Goal: Complete application form

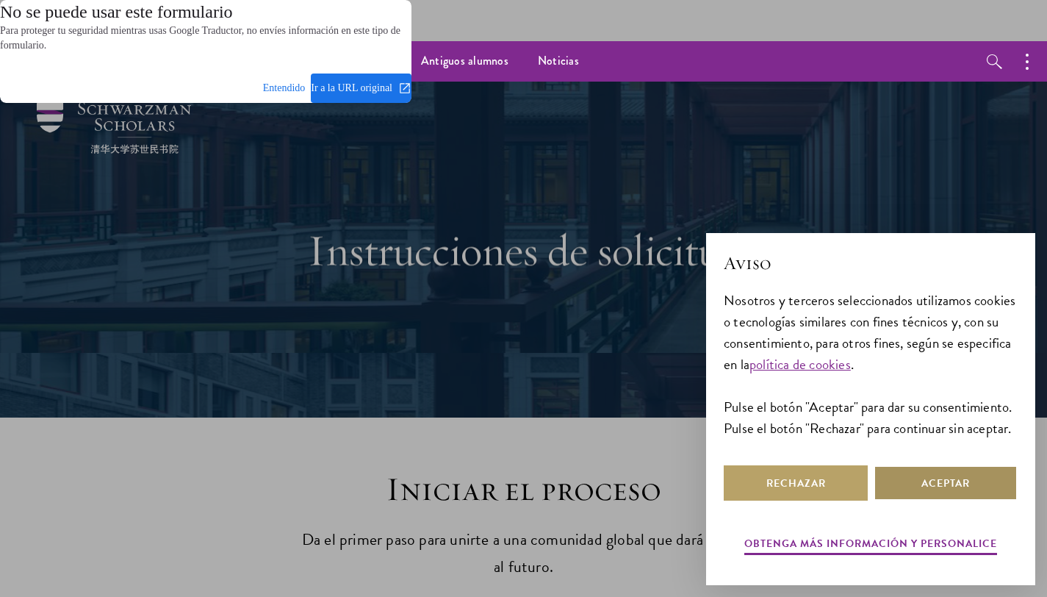
click at [412, 103] on dialog "No se puede usar este formulario Para proteger tu seguridad mientras usas Googl…" at bounding box center [206, 51] width 412 height 103
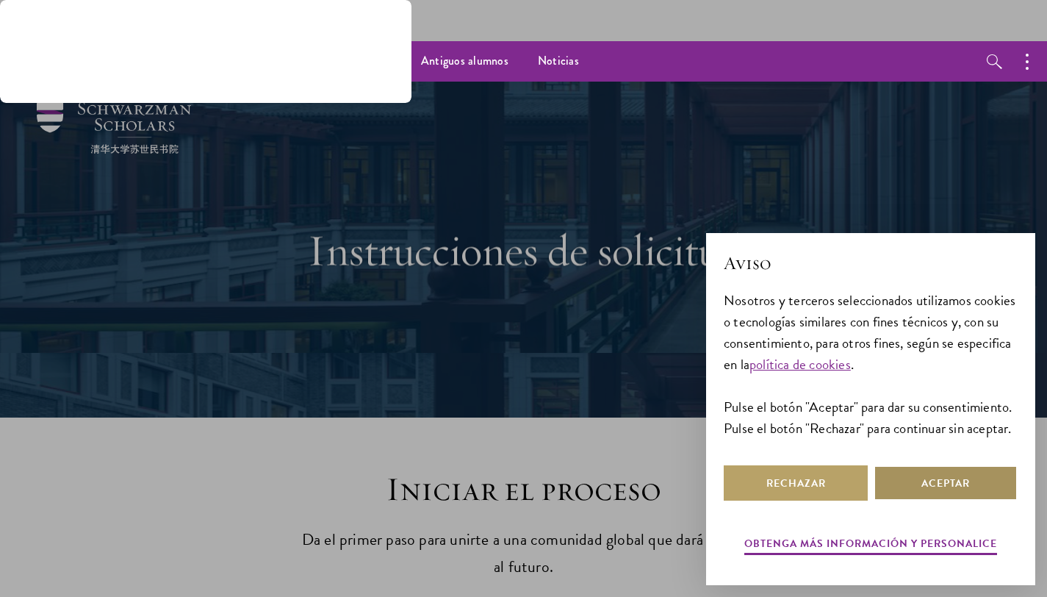
click at [412, 103] on dialog "No se puede usar este formulario Para proteger tu seguridad mientras usas Googl…" at bounding box center [206, 51] width 412 height 103
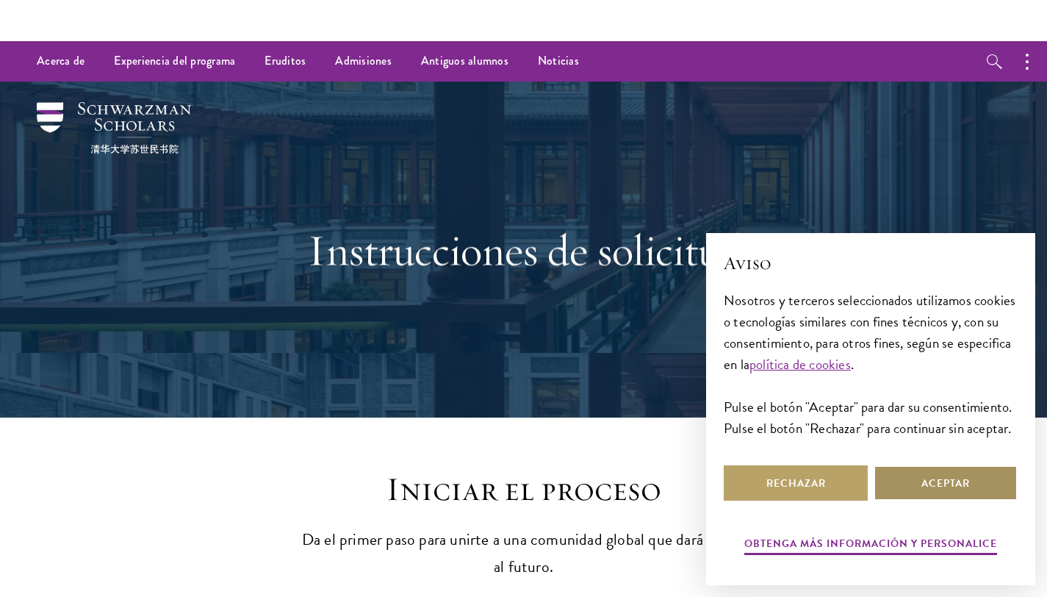
click at [944, 481] on font "Aceptar" at bounding box center [946, 482] width 49 height 15
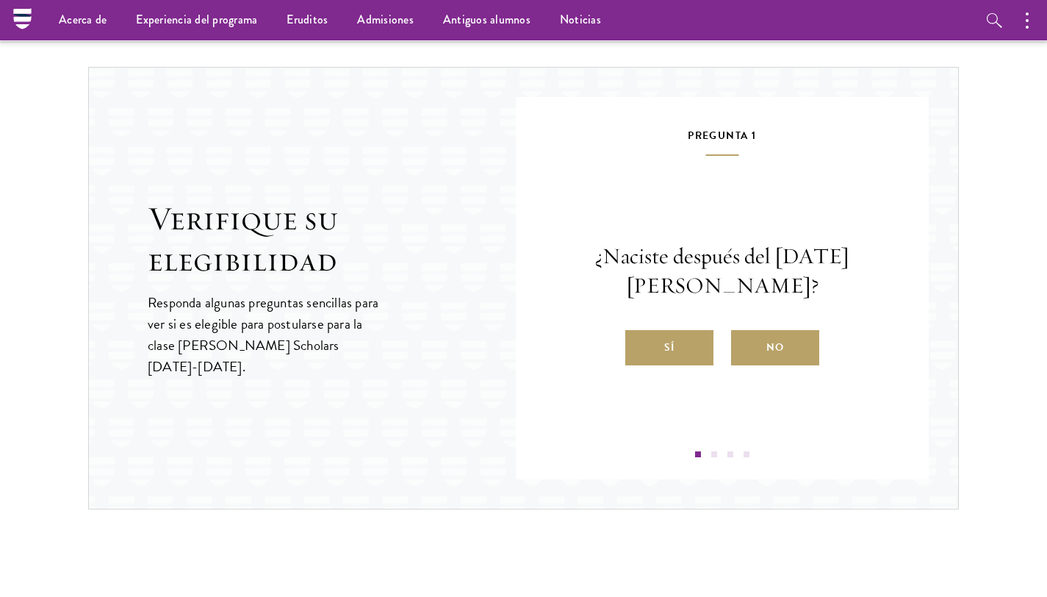
scroll to position [1526, 0]
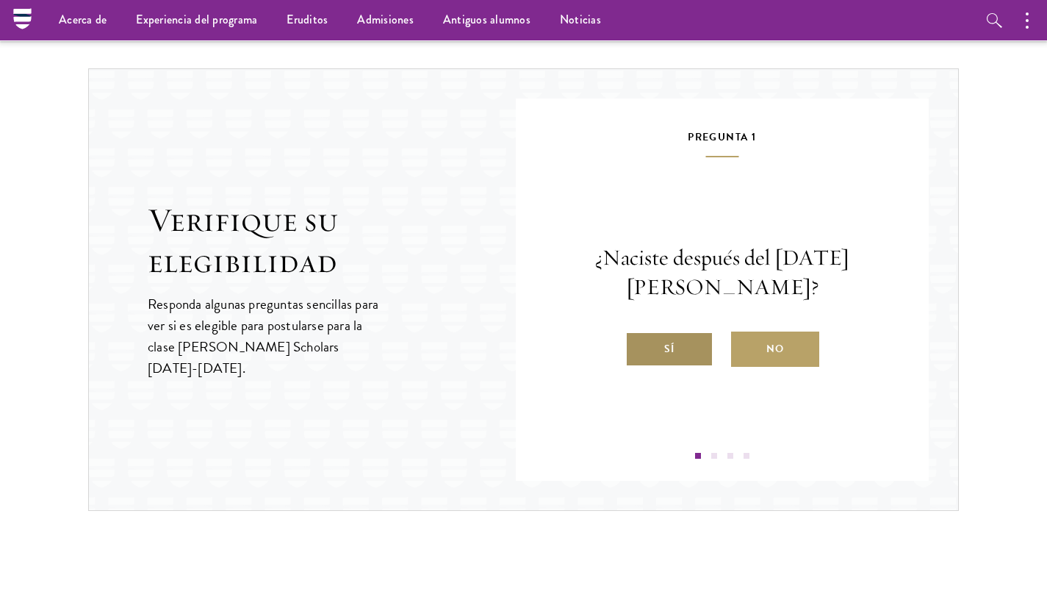
click at [662, 334] on label "Sí" at bounding box center [669, 348] width 88 height 35
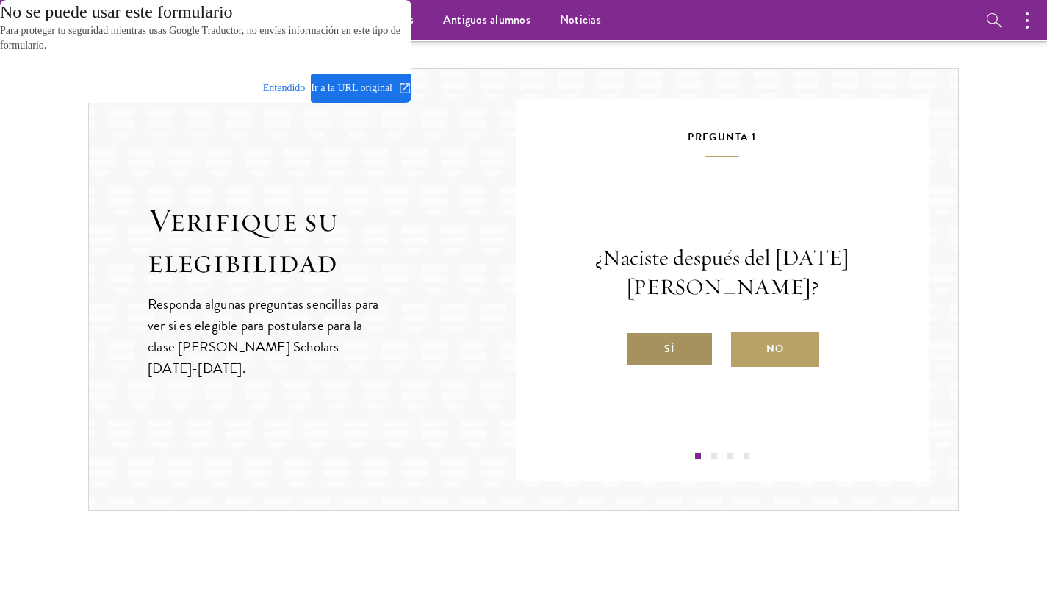
click at [639, 334] on input "Sí" at bounding box center [631, 339] width 13 height 13
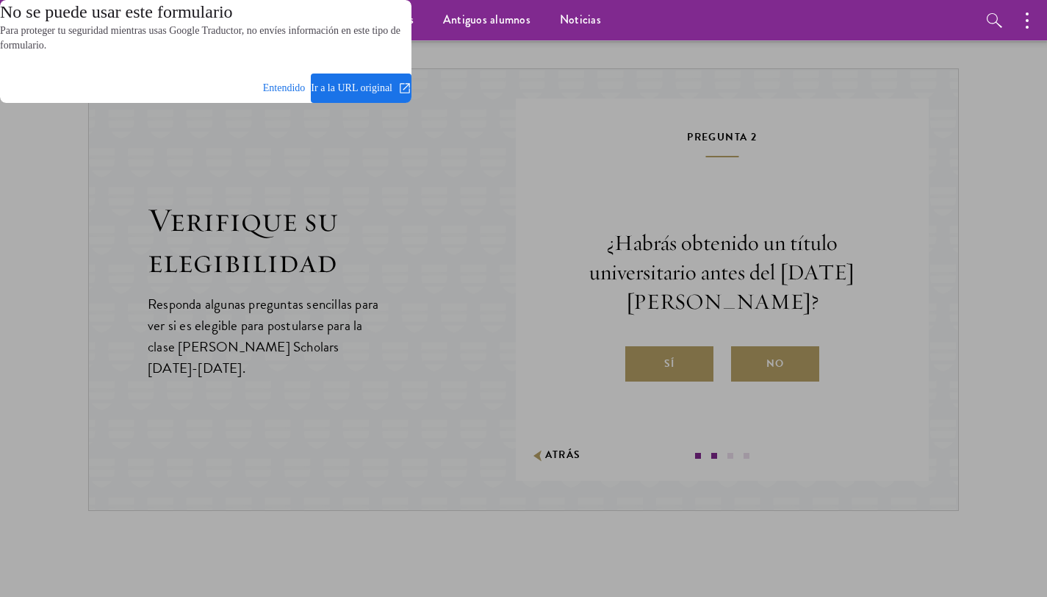
click at [412, 103] on dialog "No se puede usar este formulario Para proteger tu seguridad mientras usas Googl…" at bounding box center [206, 51] width 412 height 103
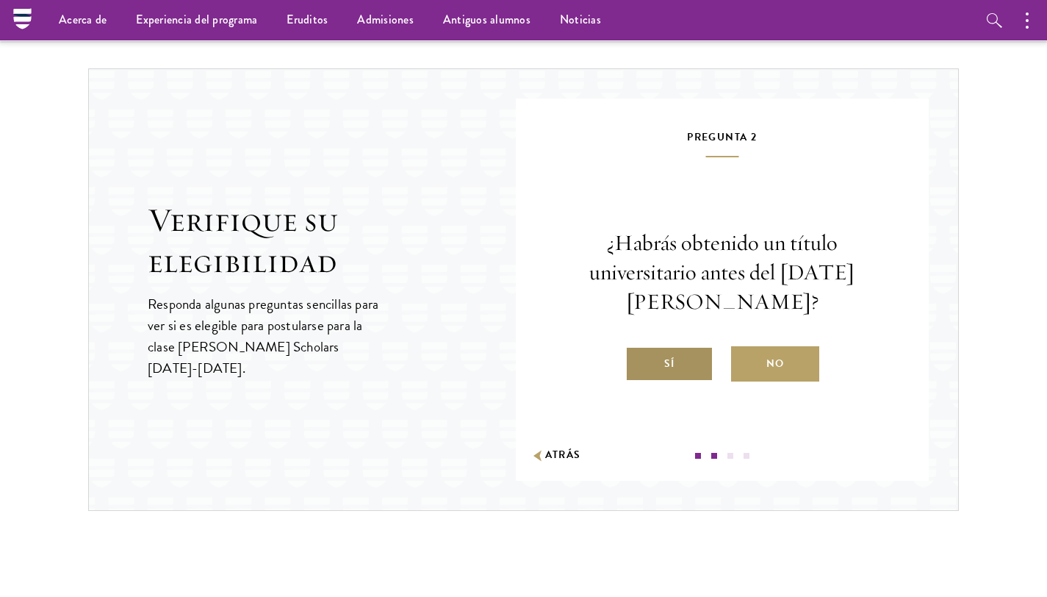
click at [668, 349] on label "Sí" at bounding box center [669, 363] width 88 height 35
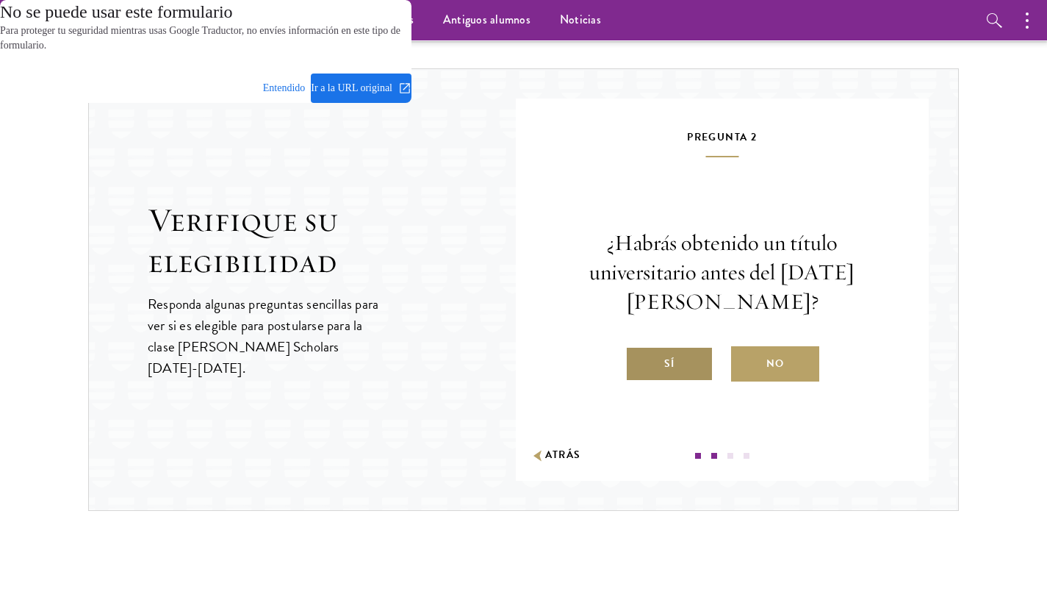
click at [639, 349] on input "Sí" at bounding box center [631, 354] width 13 height 13
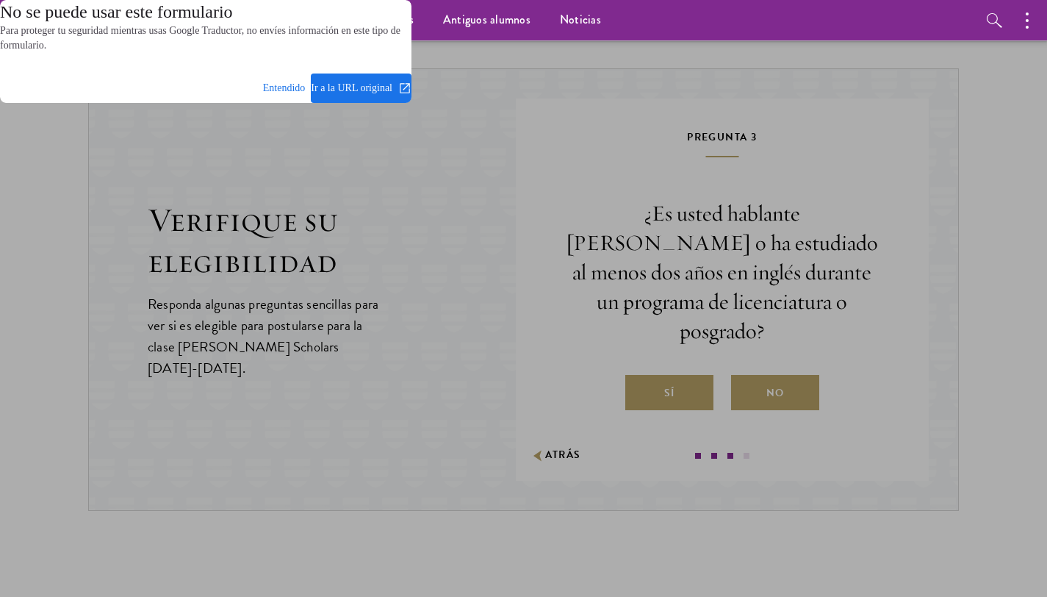
click at [412, 103] on dialog "No se puede usar este formulario Para proteger tu seguridad mientras usas Googl…" at bounding box center [206, 51] width 412 height 103
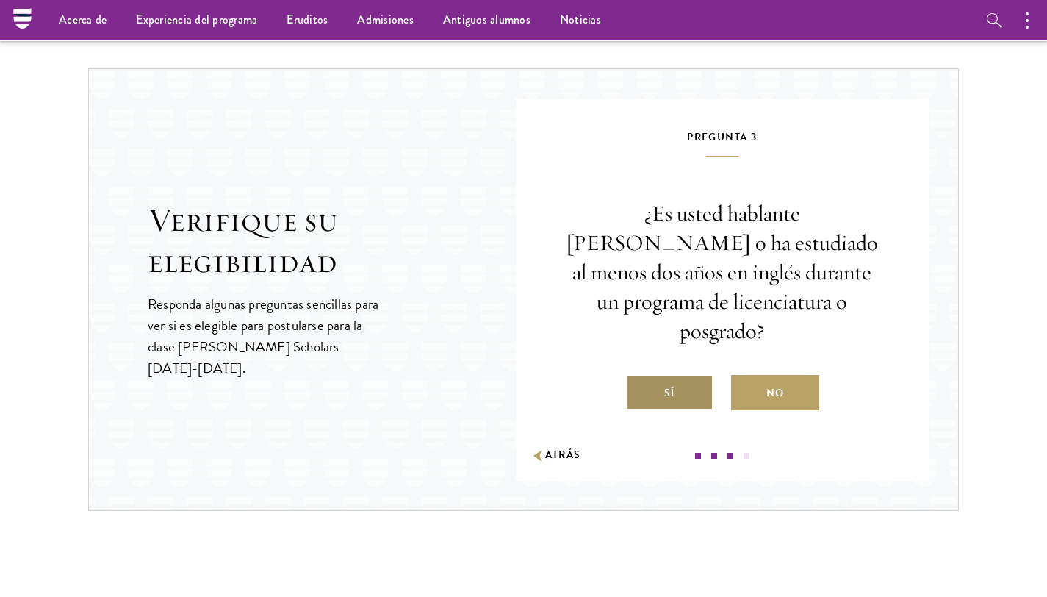
click at [685, 375] on label "Sí" at bounding box center [669, 392] width 88 height 35
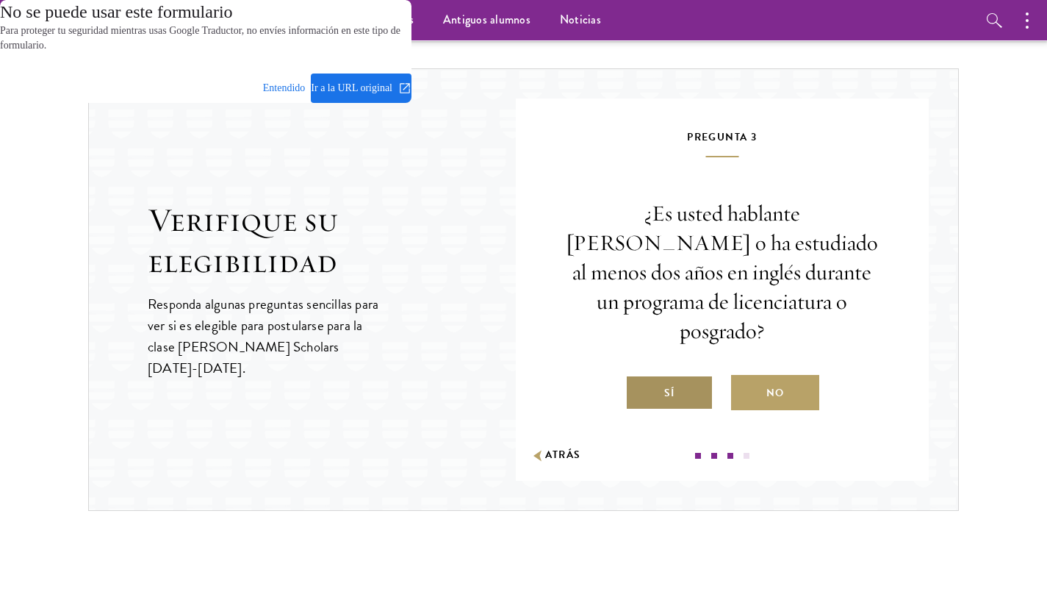
click at [639, 377] on input "Sí" at bounding box center [631, 383] width 13 height 13
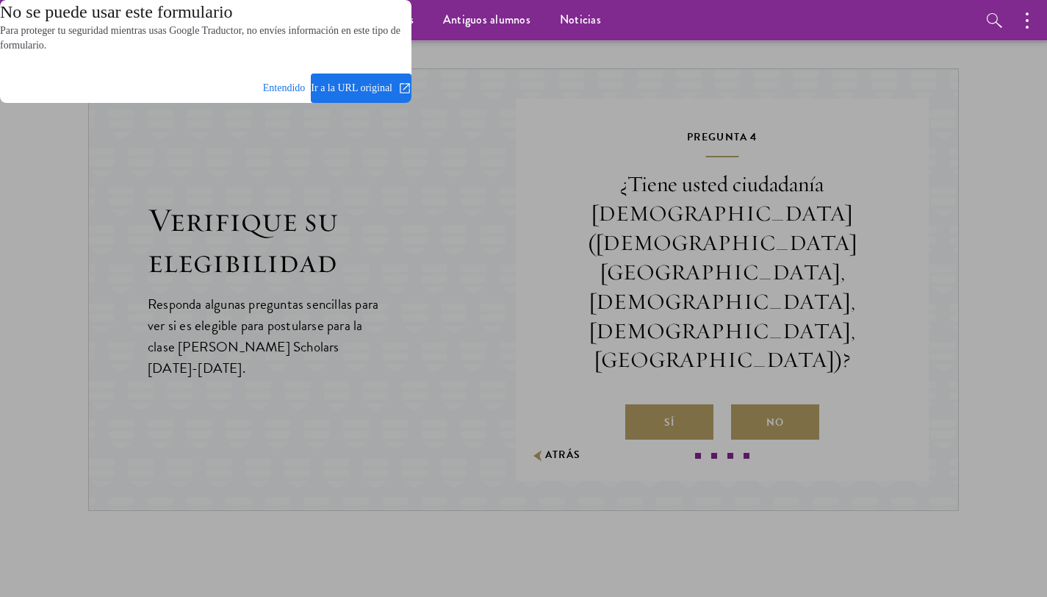
click at [412, 103] on dialog "No se puede usar este formulario Para proteger tu seguridad mientras usas Googl…" at bounding box center [206, 51] width 412 height 103
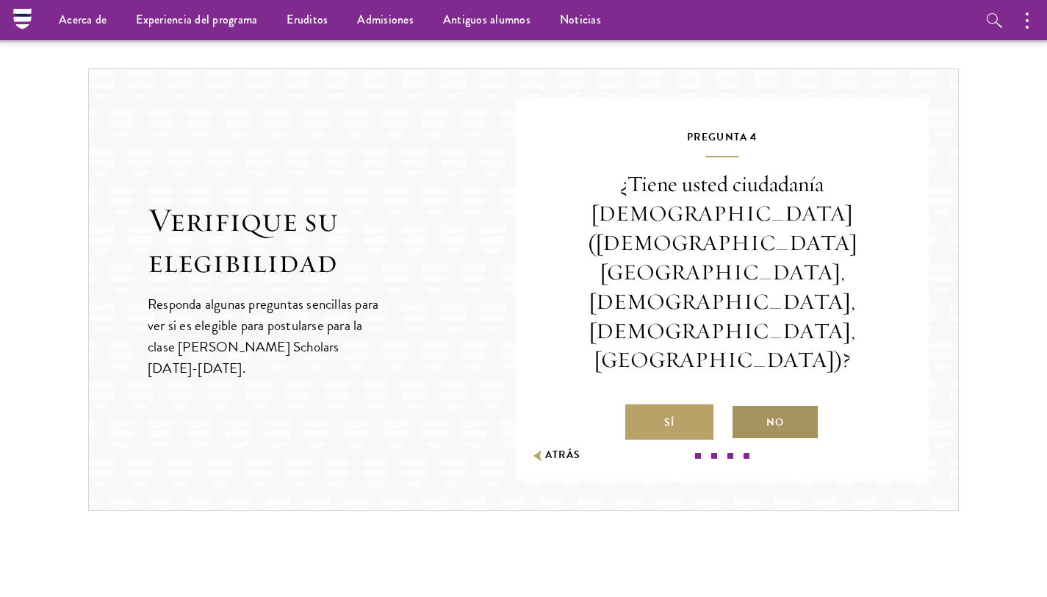
click at [775, 413] on font "No" at bounding box center [775, 422] width 18 height 18
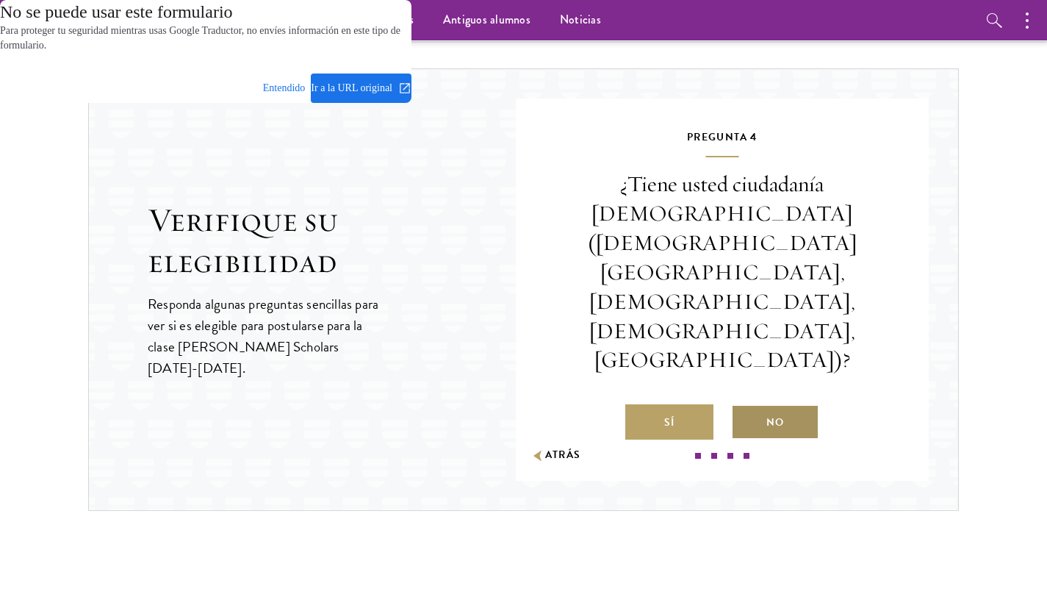
click at [744, 406] on input "No" at bounding box center [737, 412] width 13 height 13
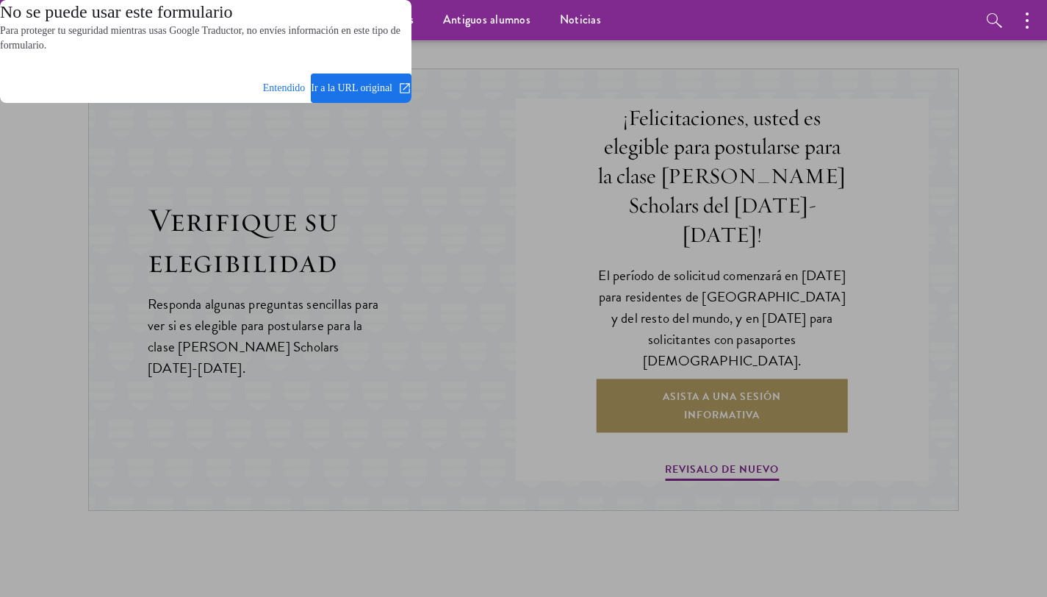
click at [412, 103] on dialog "No se puede usar este formulario Para proteger tu seguridad mientras usas Googl…" at bounding box center [206, 51] width 412 height 103
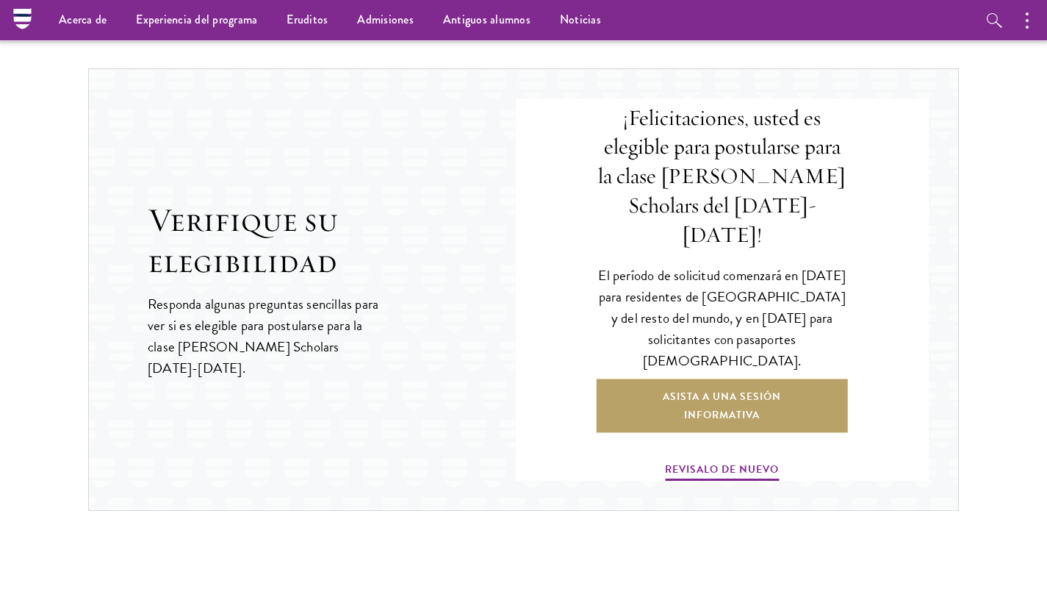
click at [514, 342] on header "Verifique su elegibilidad Responda algunas preguntas sencillas para ver si es e…" at bounding box center [332, 289] width 368 height 179
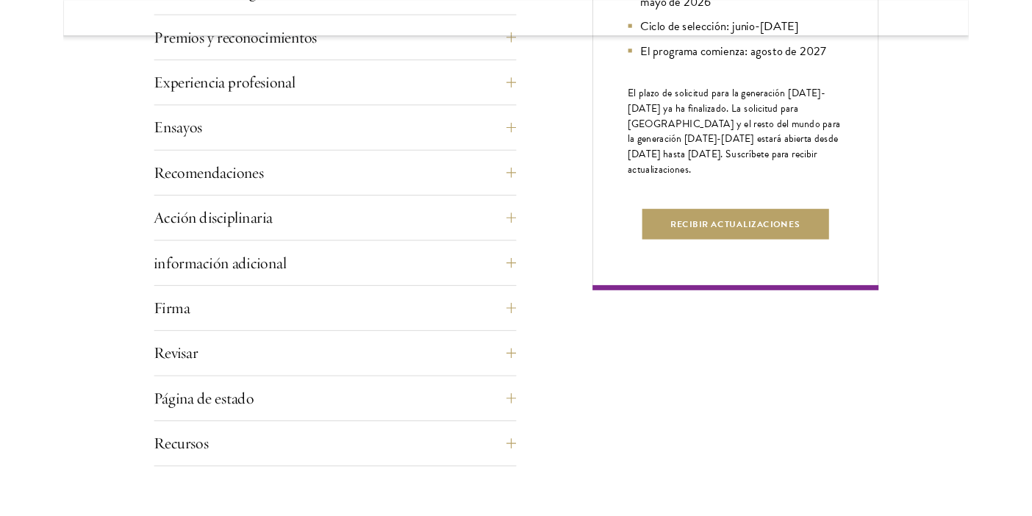
scroll to position [971, 0]
